Goal: Task Accomplishment & Management: Manage account settings

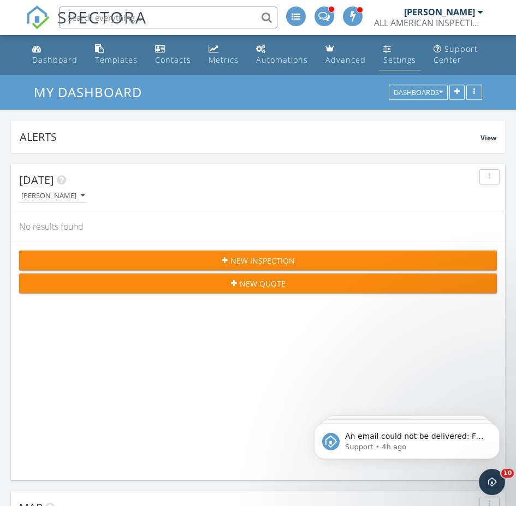
click at [397, 61] on div "Settings" at bounding box center [399, 60] width 33 height 10
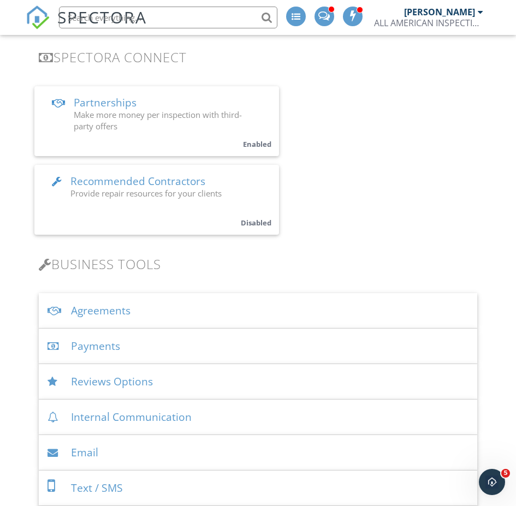
click at [116, 340] on div "Payments" at bounding box center [258, 346] width 438 height 35
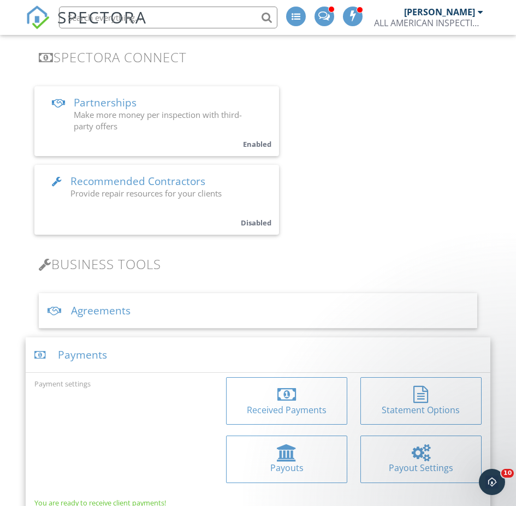
click at [288, 456] on div at bounding box center [287, 452] width 20 height 17
